Goal: Task Accomplishment & Management: Manage account settings

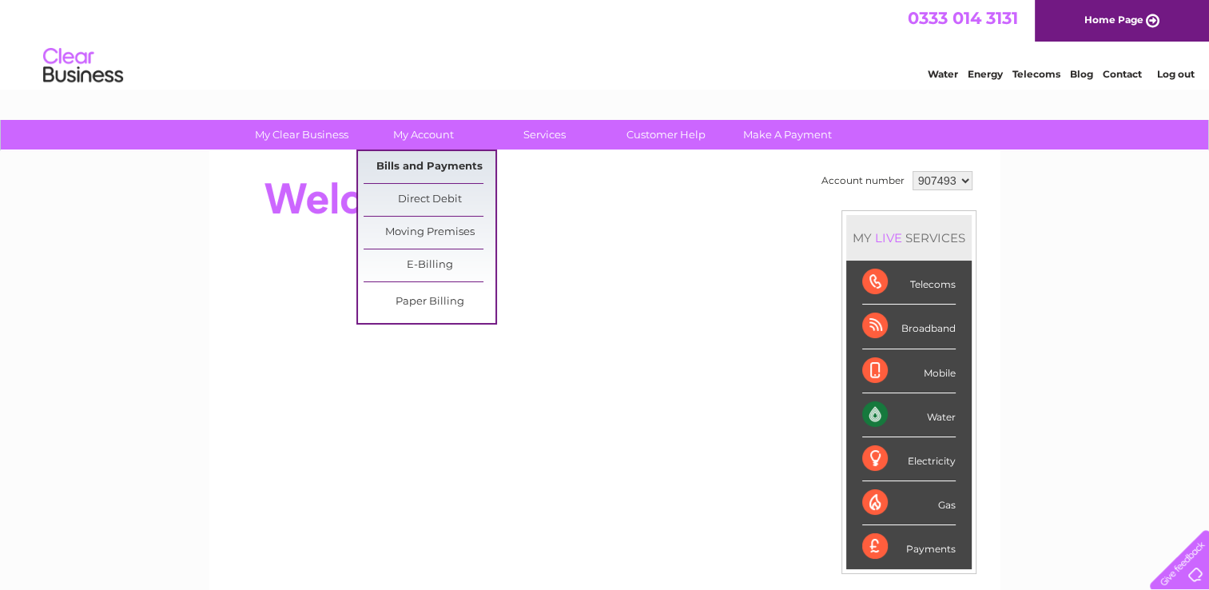
click at [405, 169] on link "Bills and Payments" at bounding box center [430, 167] width 132 height 32
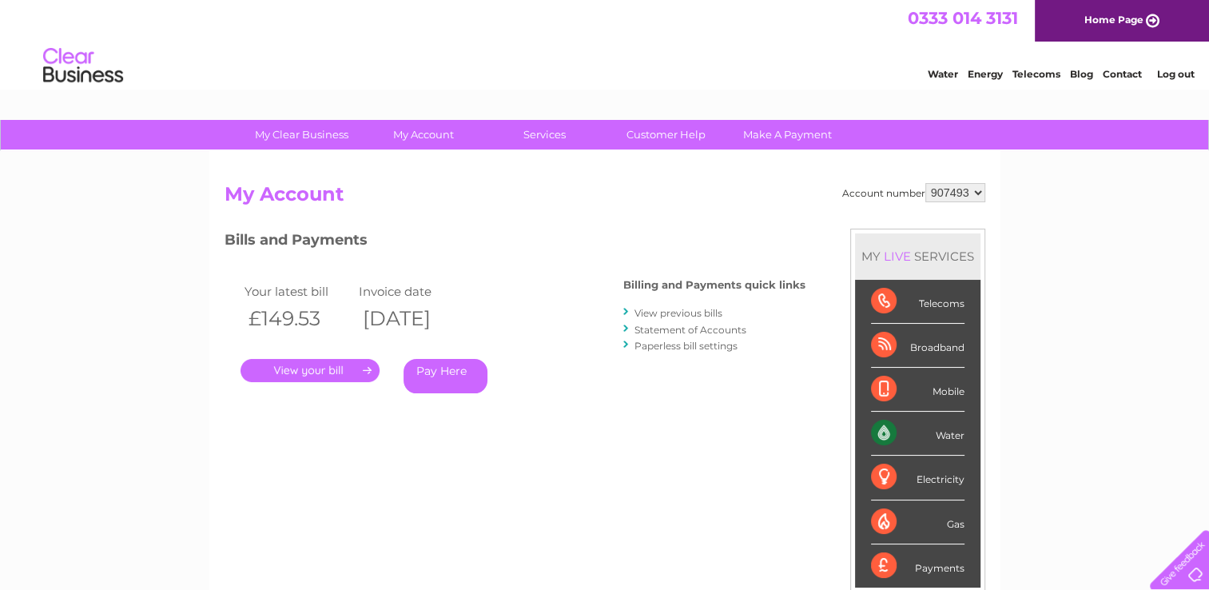
click at [328, 371] on link "." at bounding box center [310, 370] width 139 height 23
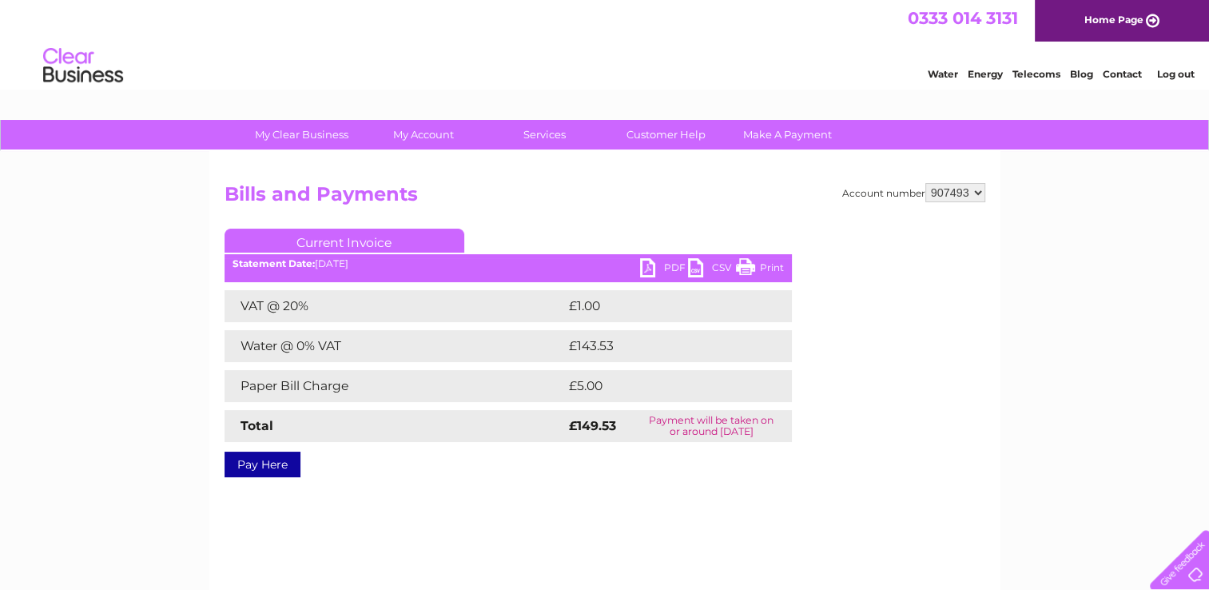
click at [668, 262] on link "PDF" at bounding box center [664, 269] width 48 height 23
click at [666, 267] on link "PDF" at bounding box center [664, 269] width 48 height 23
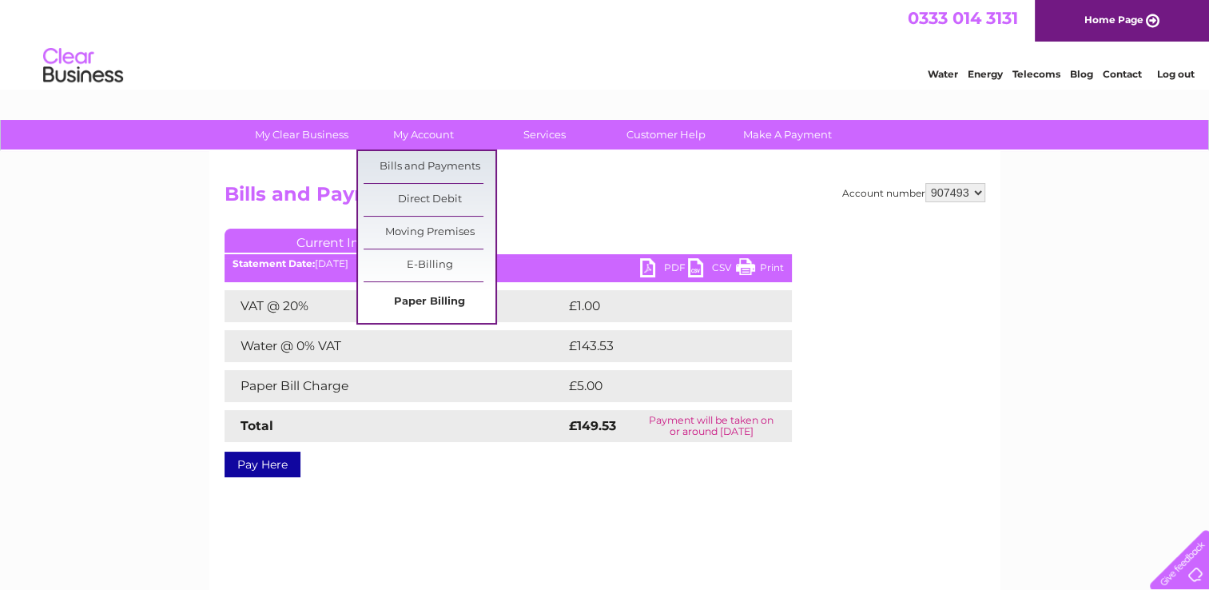
click at [405, 296] on link "Paper Billing" at bounding box center [430, 302] width 132 height 32
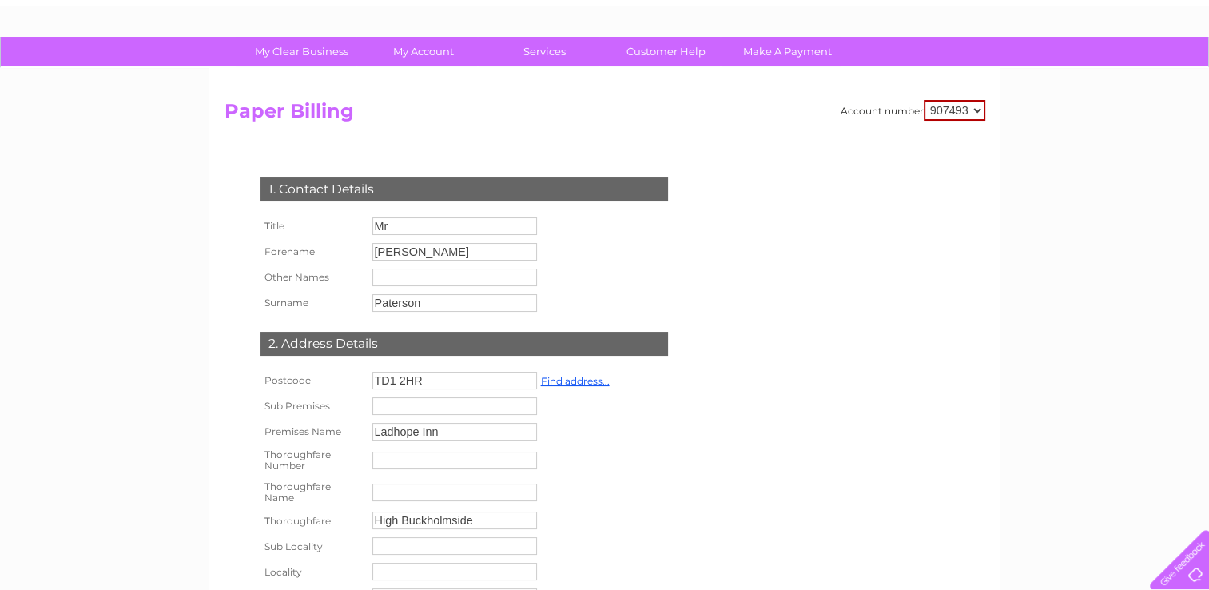
scroll to position [80, 0]
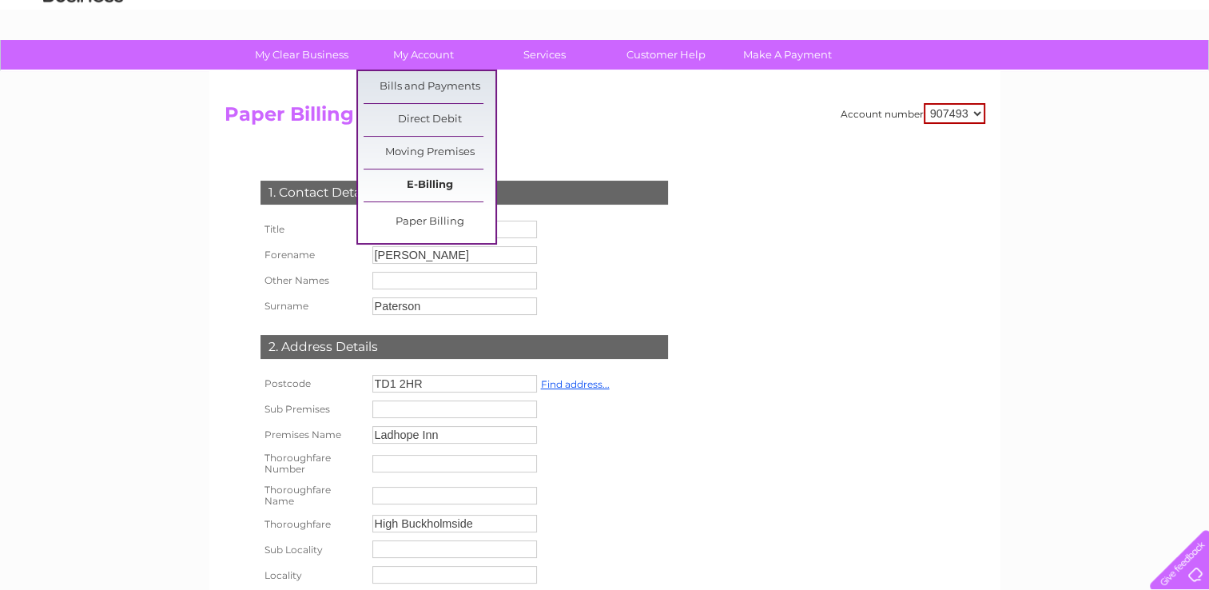
click at [423, 184] on link "E-Billing" at bounding box center [430, 185] width 132 height 32
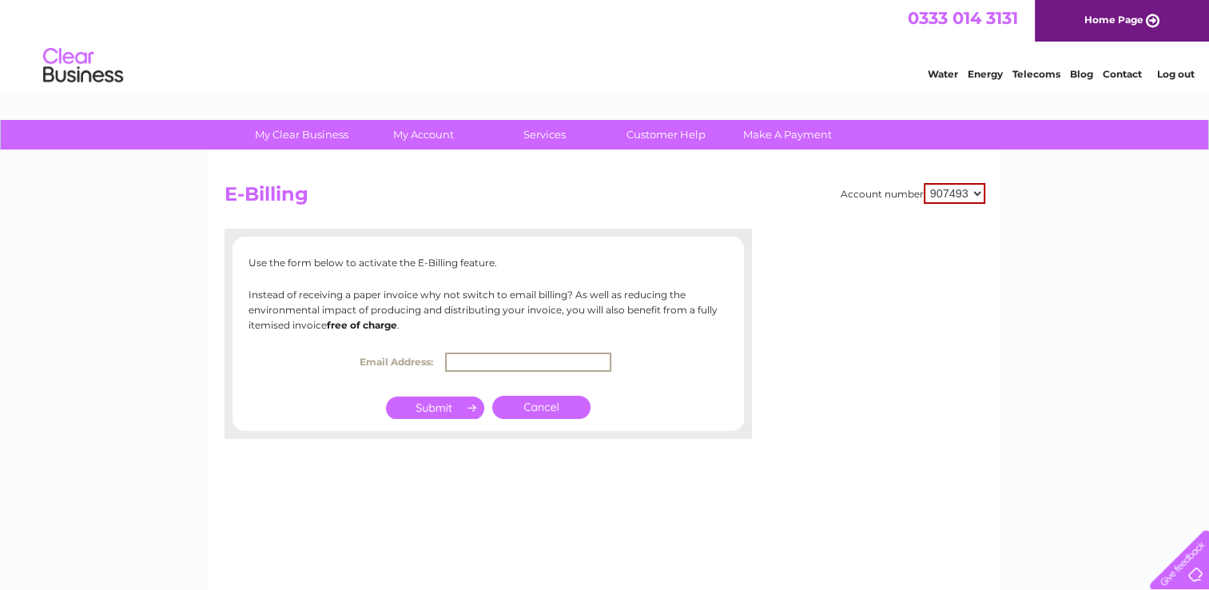
click at [519, 359] on input "text" at bounding box center [528, 361] width 166 height 19
type input "scottpate10@aol.com"
click at [428, 401] on input "submit" at bounding box center [435, 407] width 98 height 22
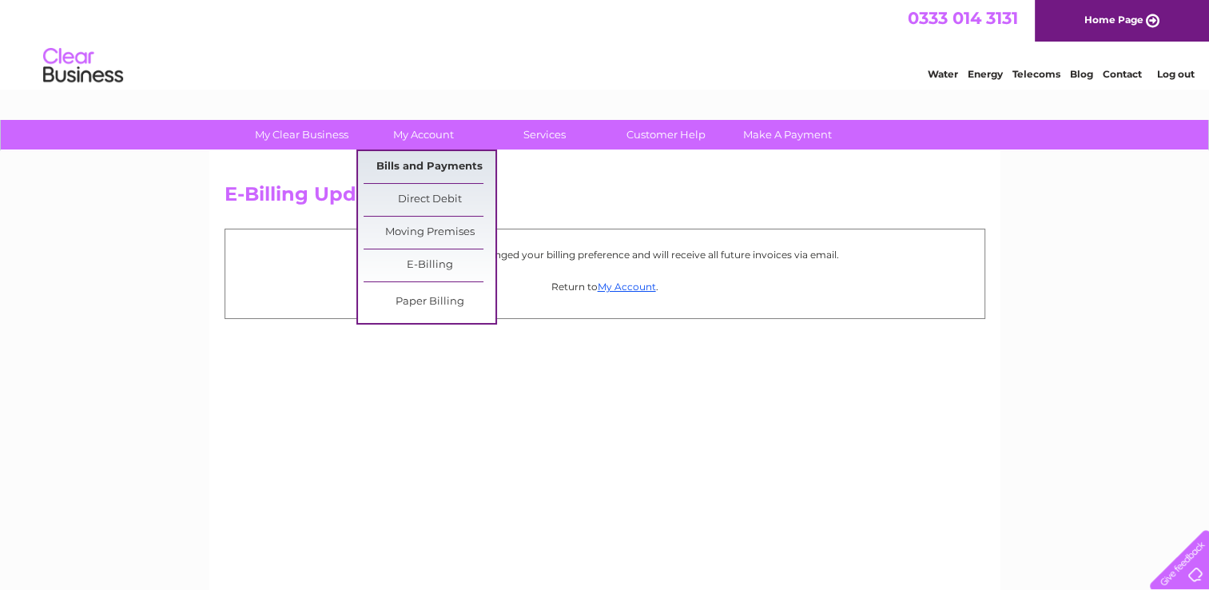
click at [428, 167] on link "Bills and Payments" at bounding box center [430, 167] width 132 height 32
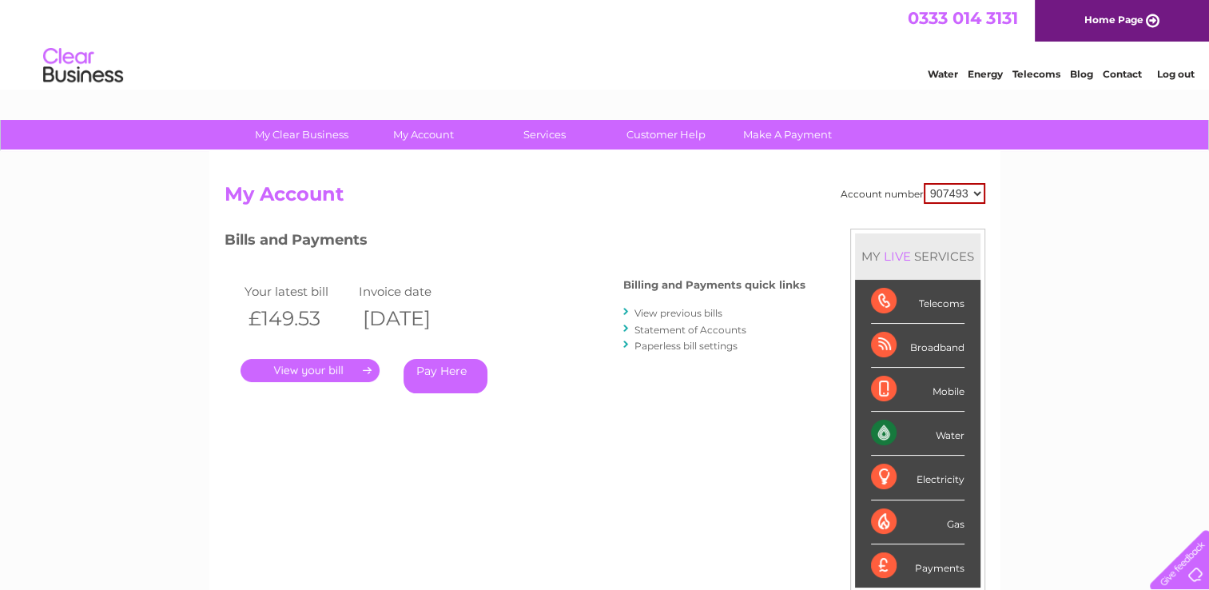
click at [976, 192] on select "907493 907494" at bounding box center [955, 193] width 62 height 21
select select "907494"
click at [924, 183] on select "907493 907494" at bounding box center [955, 193] width 62 height 21
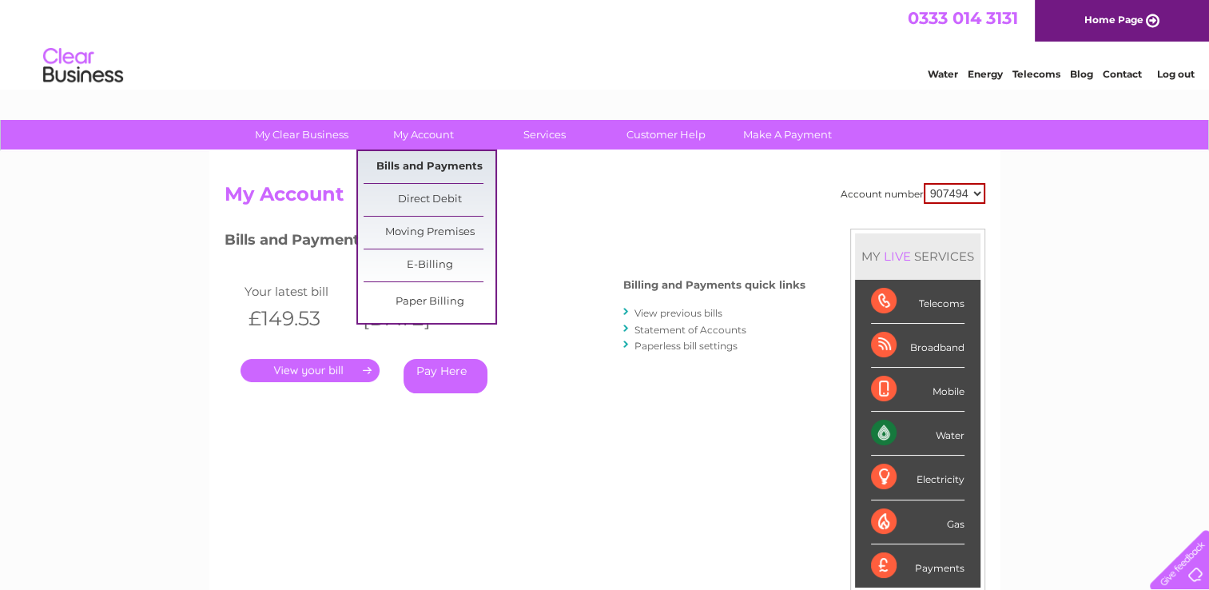
click at [408, 161] on link "Bills and Payments" at bounding box center [430, 167] width 132 height 32
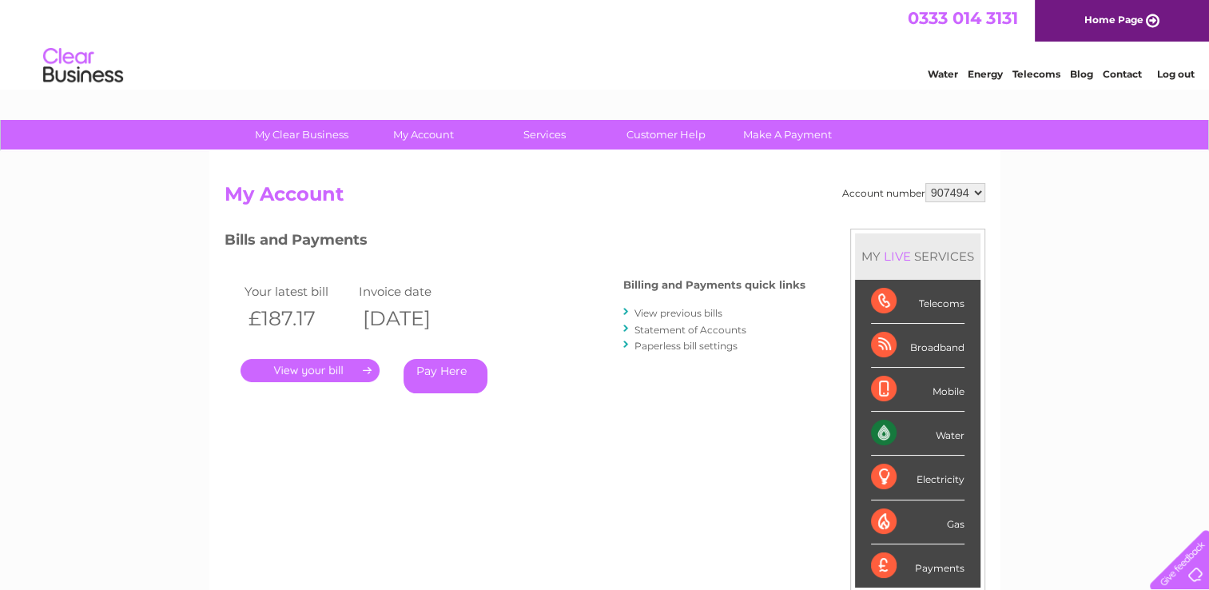
click at [305, 368] on link "." at bounding box center [310, 370] width 139 height 23
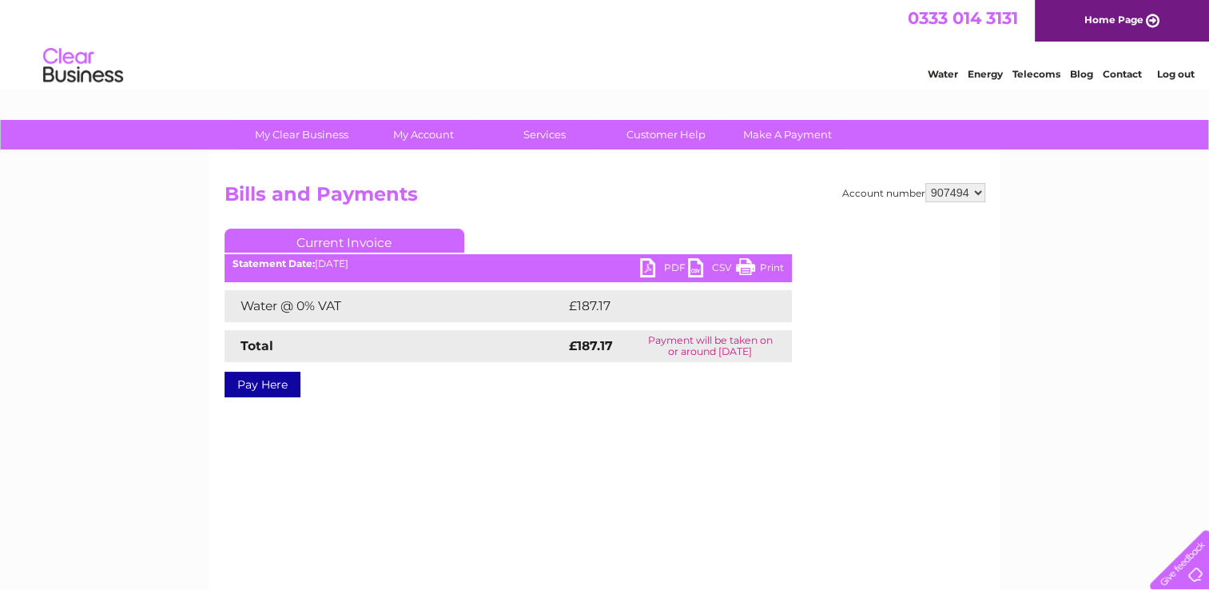
click at [658, 270] on link "PDF" at bounding box center [664, 269] width 48 height 23
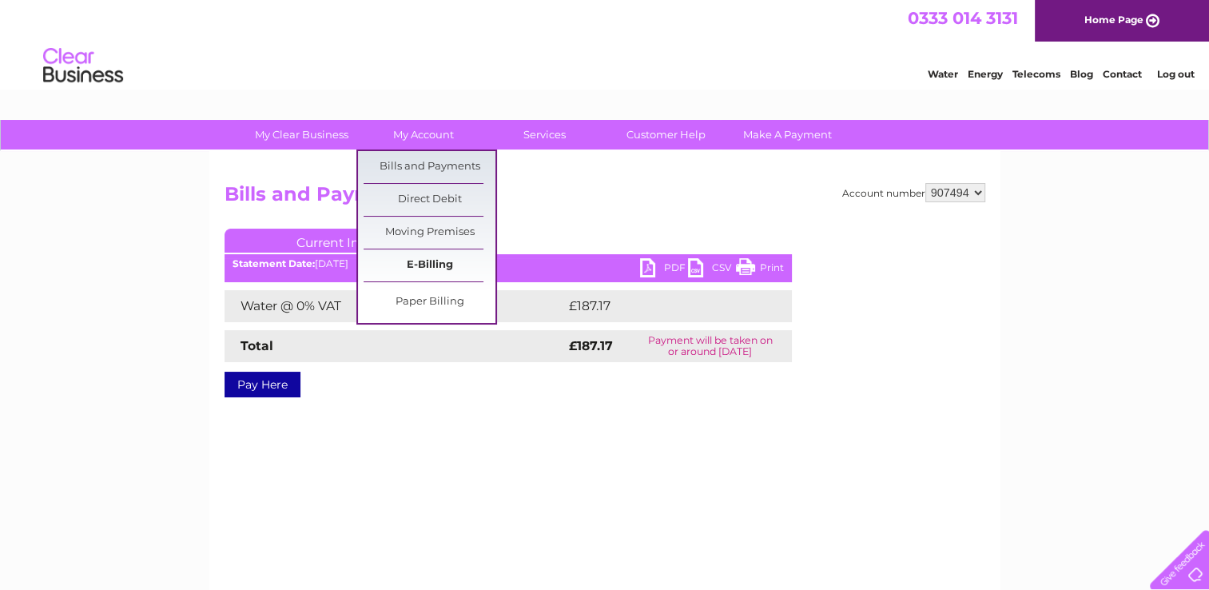
click at [422, 257] on link "E-Billing" at bounding box center [430, 265] width 132 height 32
click at [438, 259] on link "E-Billing" at bounding box center [430, 265] width 132 height 32
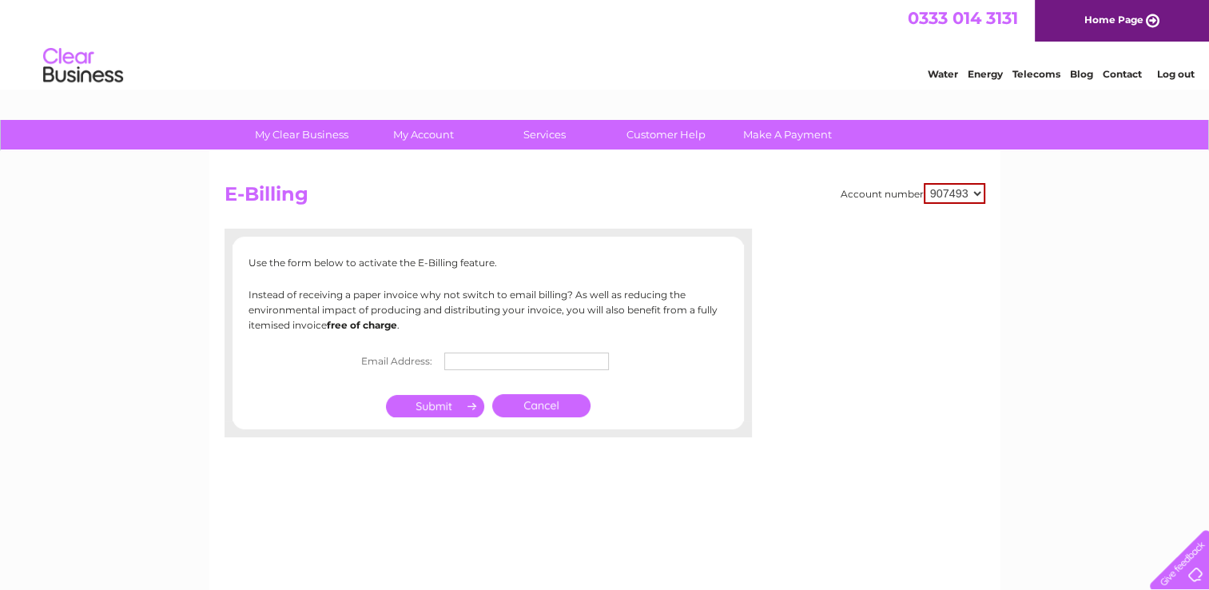
click at [500, 356] on input "text" at bounding box center [526, 361] width 165 height 18
type input "scottpate10@aol.com"
click at [411, 402] on input "submit" at bounding box center [435, 406] width 98 height 22
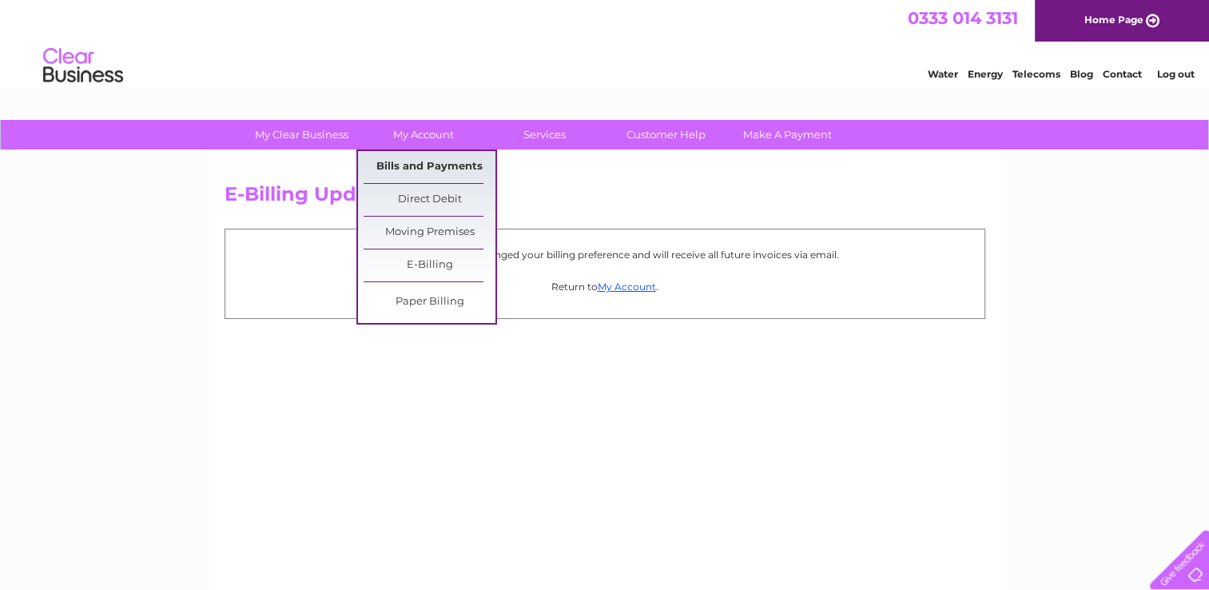
click at [446, 162] on link "Bills and Payments" at bounding box center [430, 167] width 132 height 32
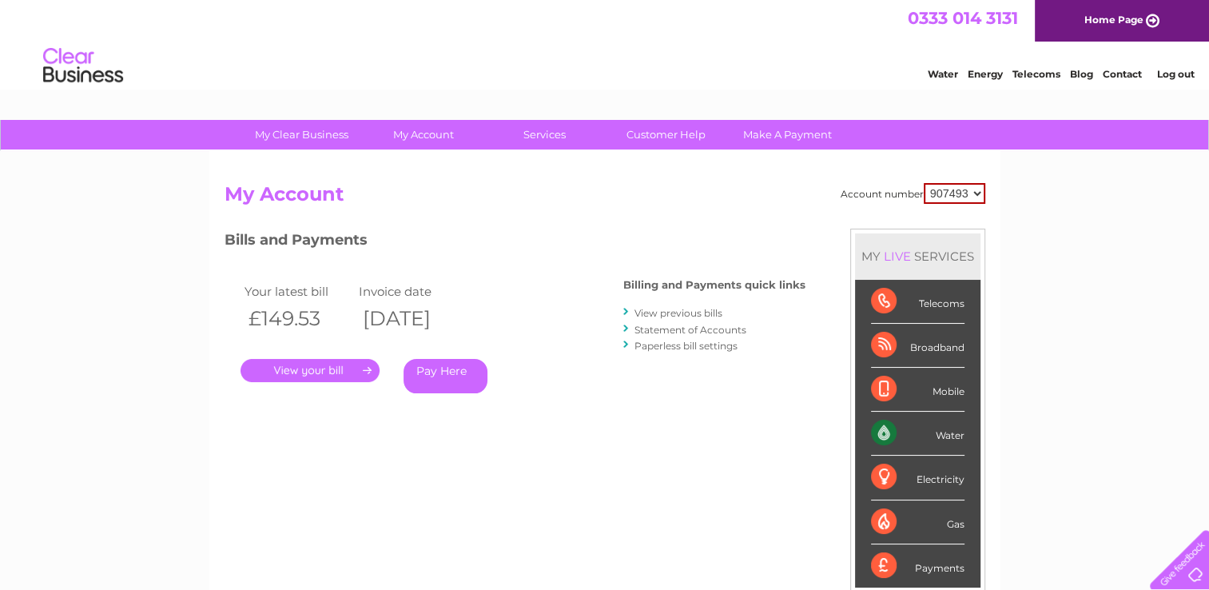
click at [693, 311] on link "View previous bills" at bounding box center [679, 313] width 88 height 12
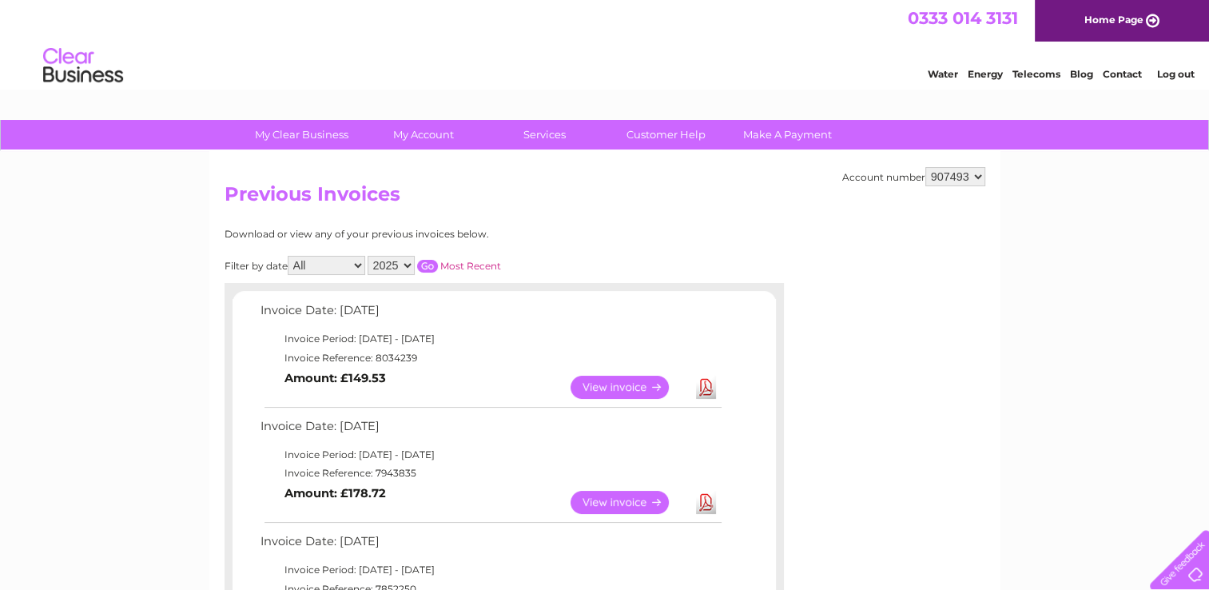
click at [975, 177] on select "907493 907494" at bounding box center [955, 176] width 60 height 19
select select "907494"
click at [925, 167] on select "907493 907494" at bounding box center [955, 176] width 60 height 19
